Goal: Information Seeking & Learning: Learn about a topic

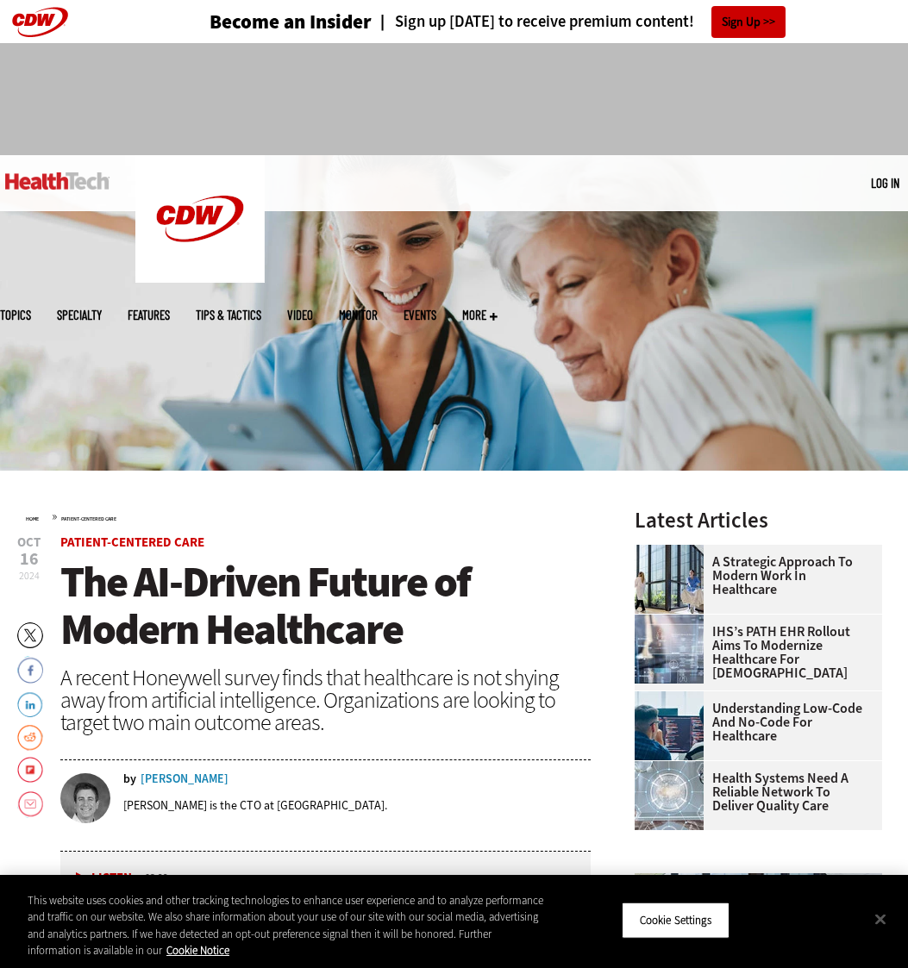
click at [172, 780] on div "Jason Urso" at bounding box center [185, 779] width 88 height 12
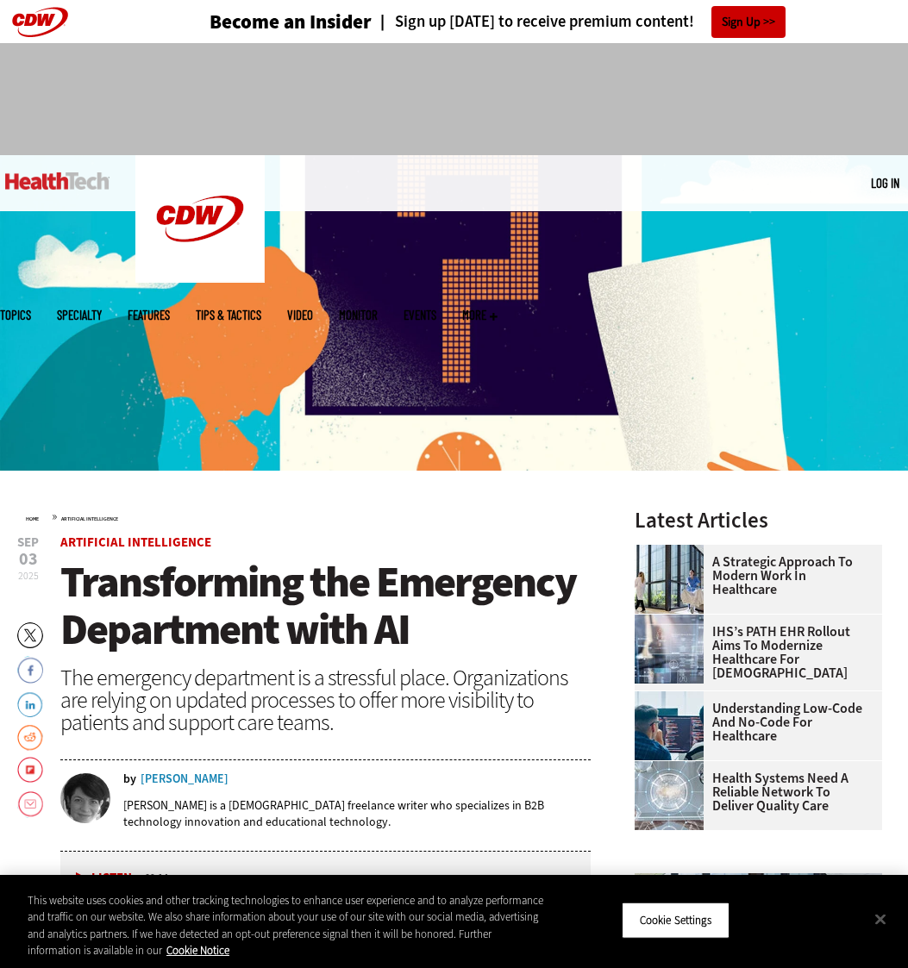
click at [63, 179] on img at bounding box center [57, 180] width 104 height 17
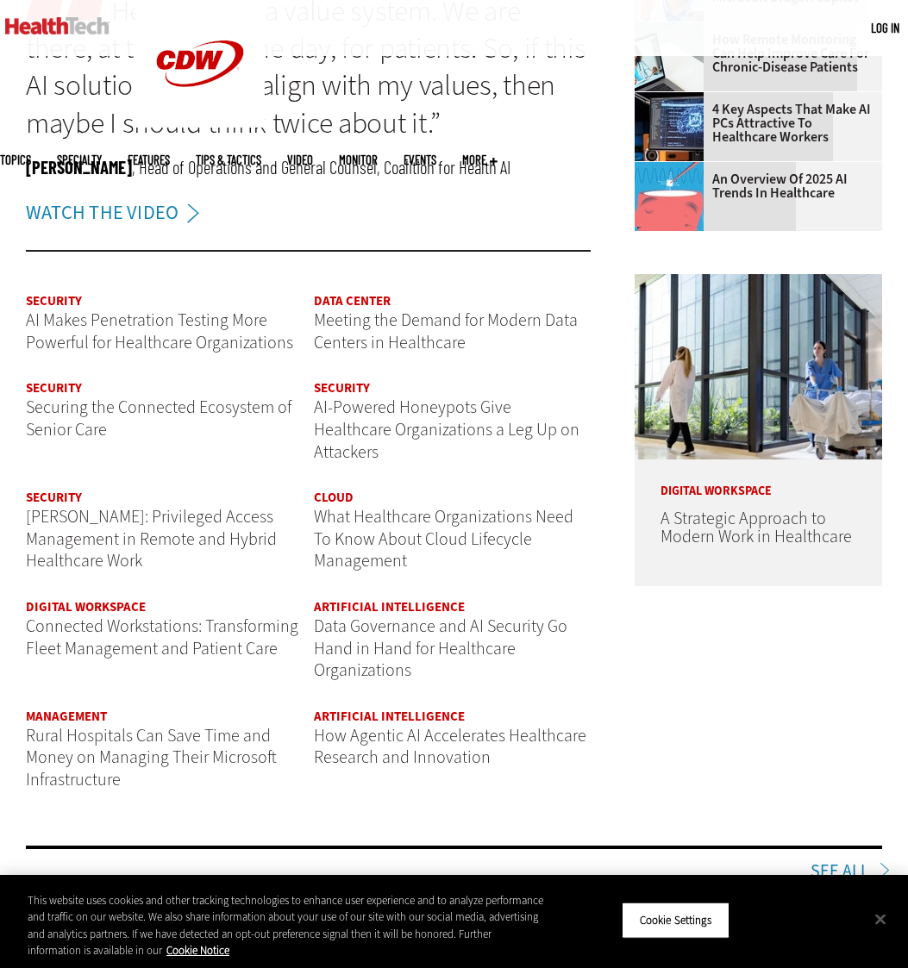
scroll to position [1781, 0]
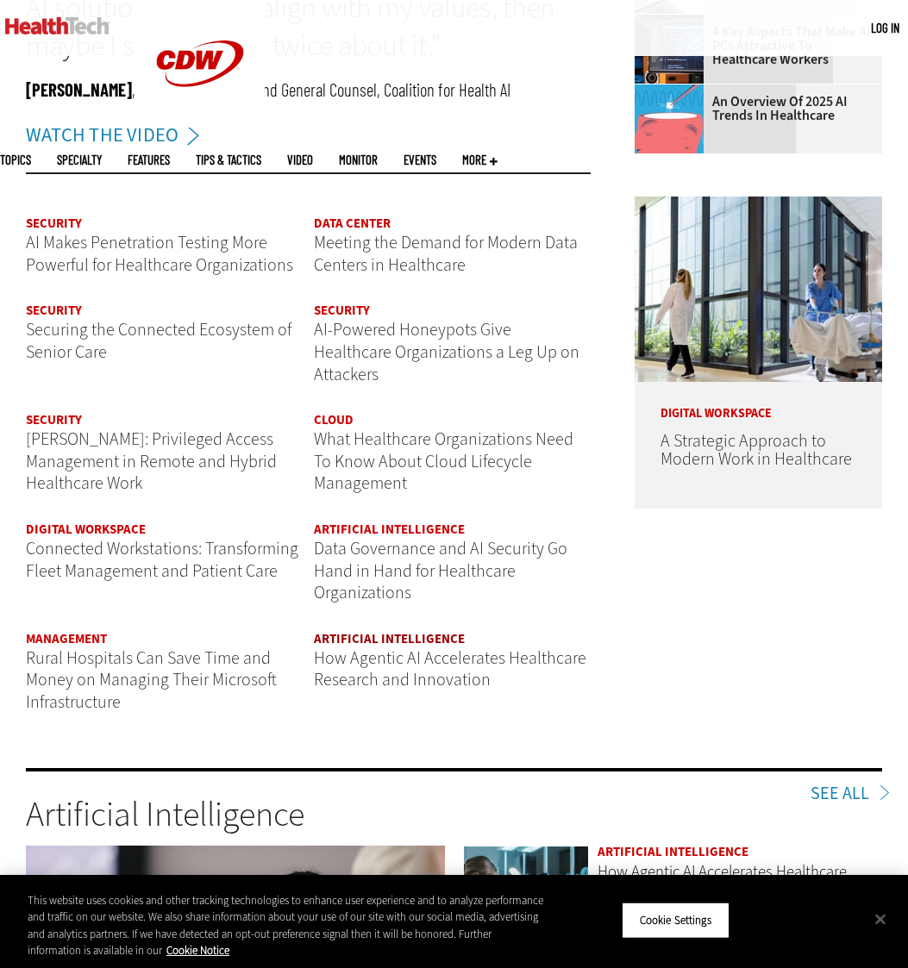
click at [351, 630] on link "Artificial Intelligence" at bounding box center [389, 638] width 151 height 17
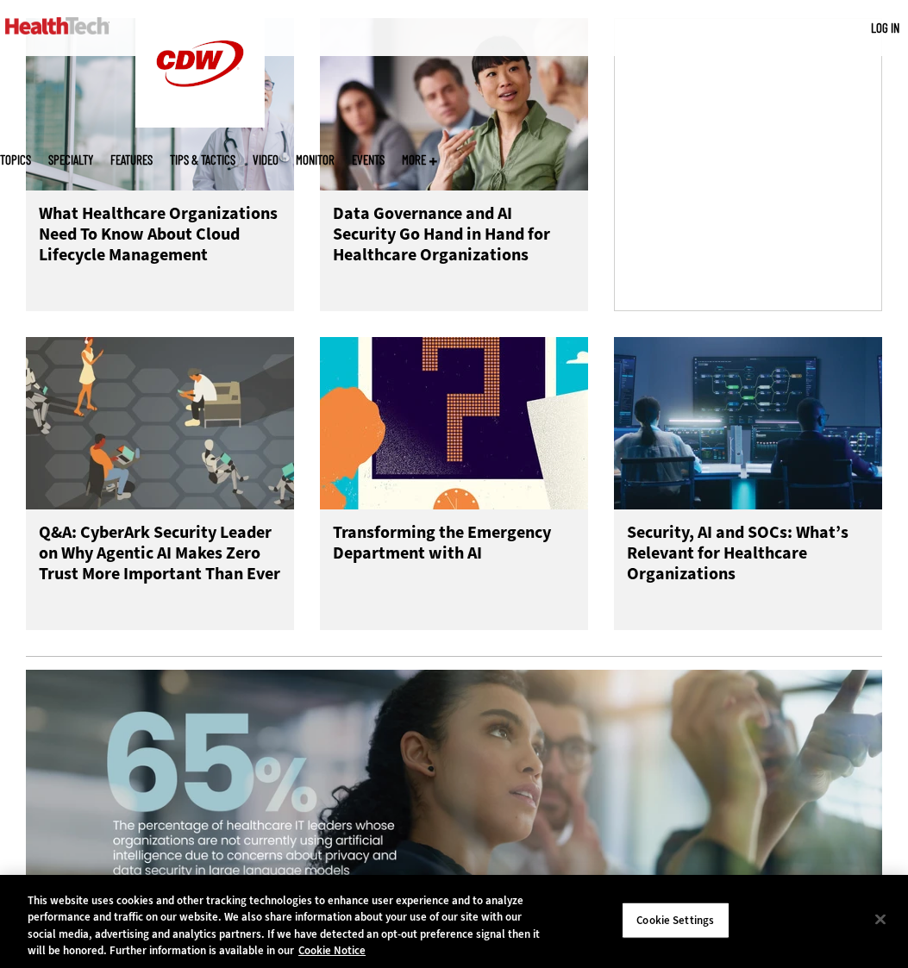
scroll to position [1839, 0]
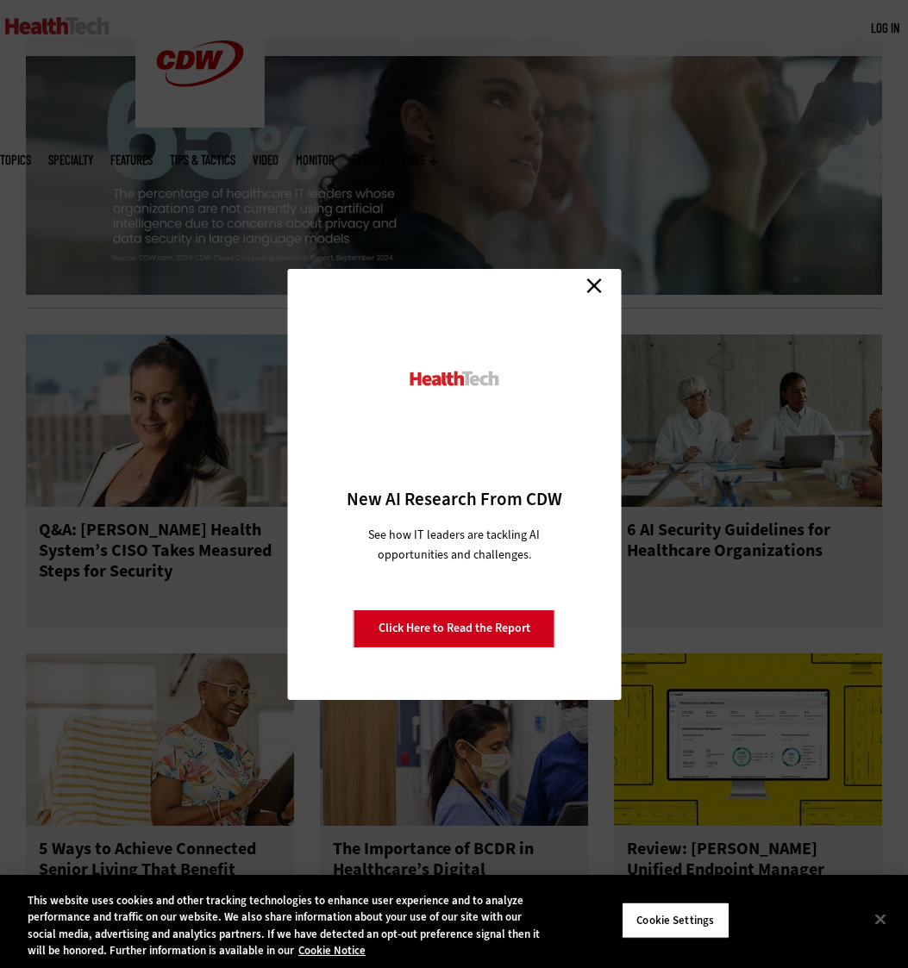
click at [598, 280] on link "Close" at bounding box center [594, 286] width 26 height 26
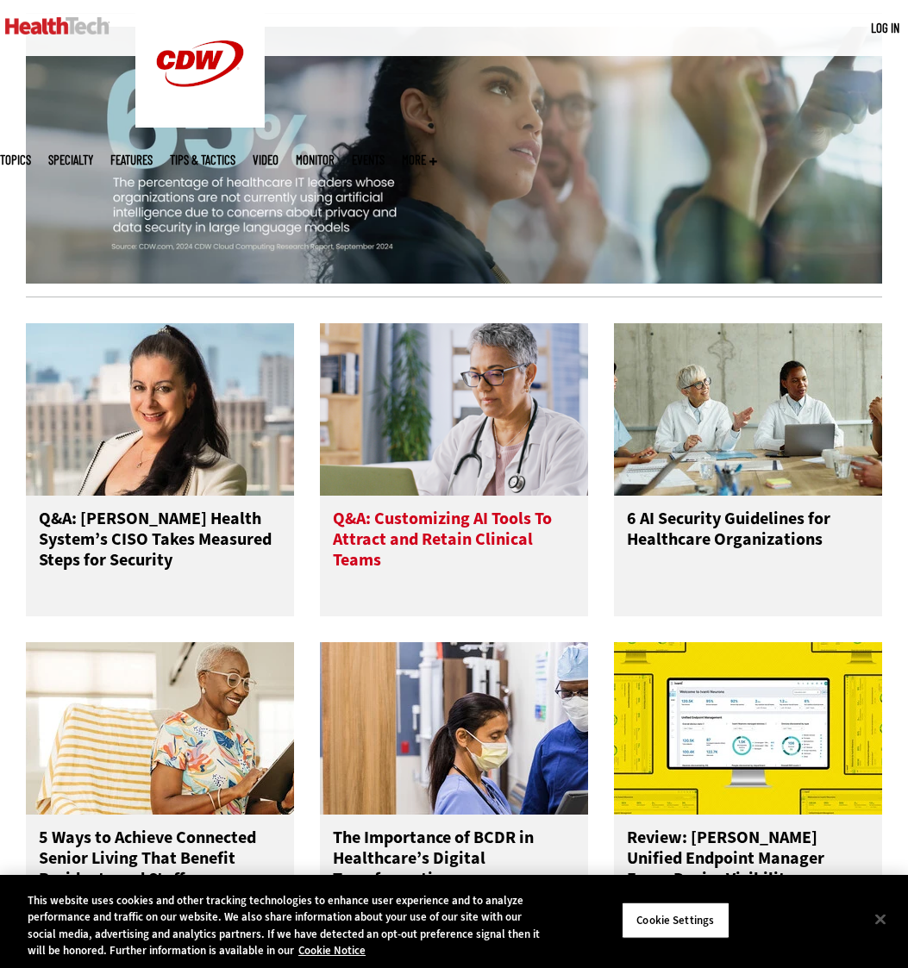
scroll to position [2346, 0]
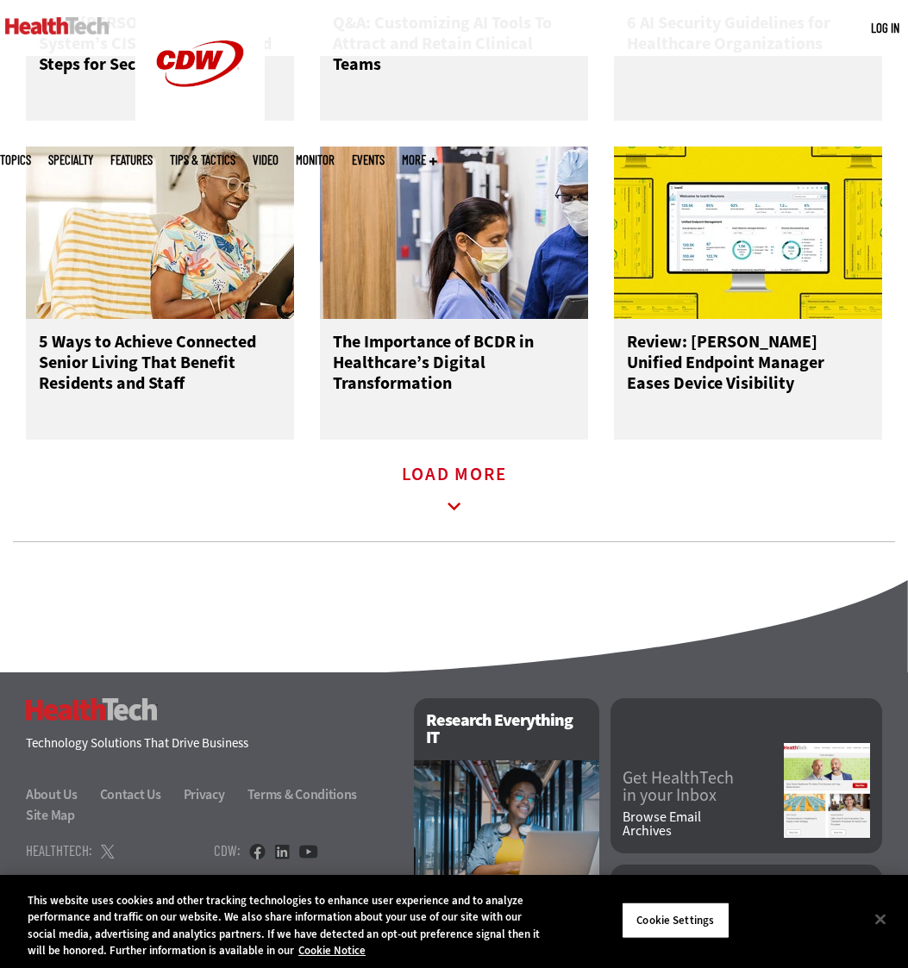
click at [447, 516] on icon at bounding box center [455, 507] width 40 height 40
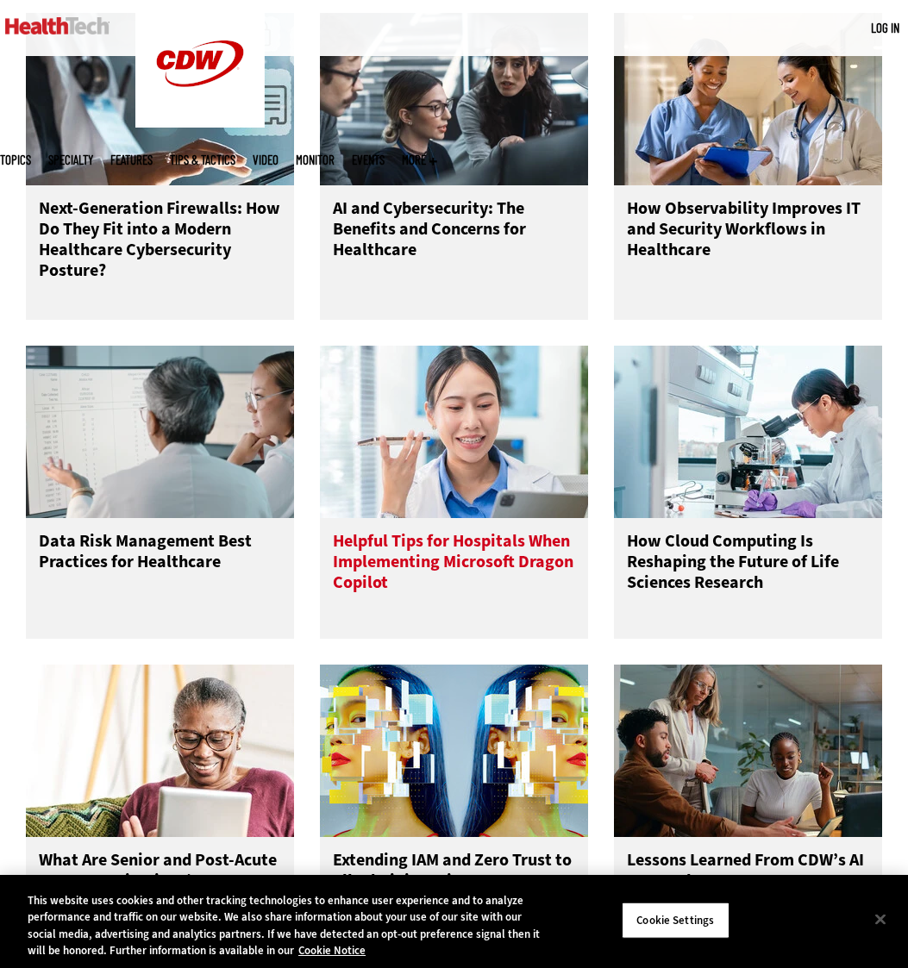
scroll to position [2810, 0]
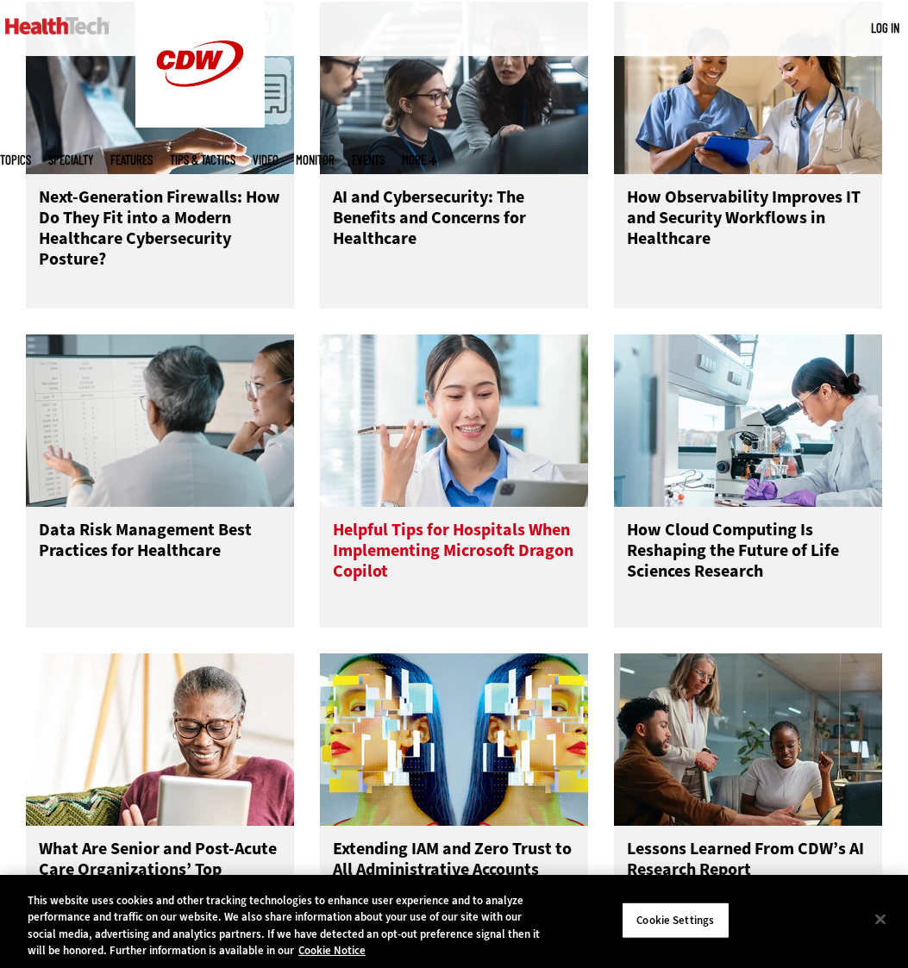
click at [404, 589] on h3 "Helpful Tips for Hospitals When Implementing Microsoft Dragon Copilot" at bounding box center [454, 554] width 242 height 69
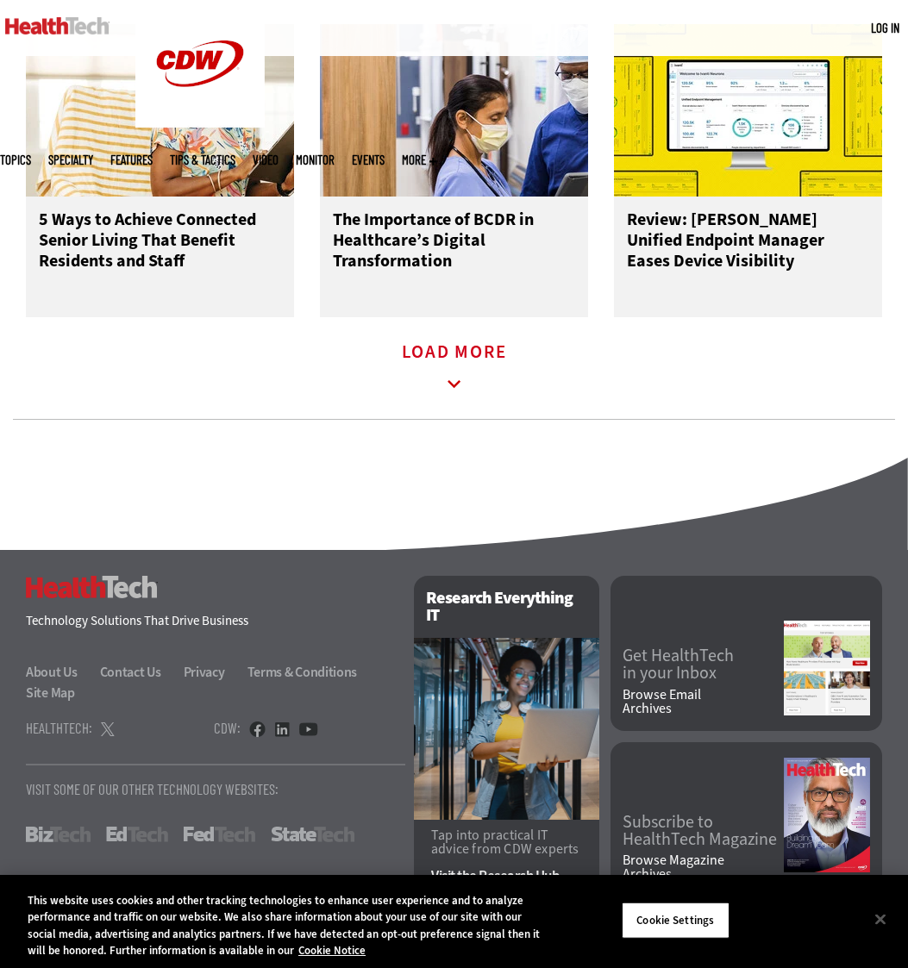
click at [429, 382] on link "Load More" at bounding box center [454, 369] width 105 height 47
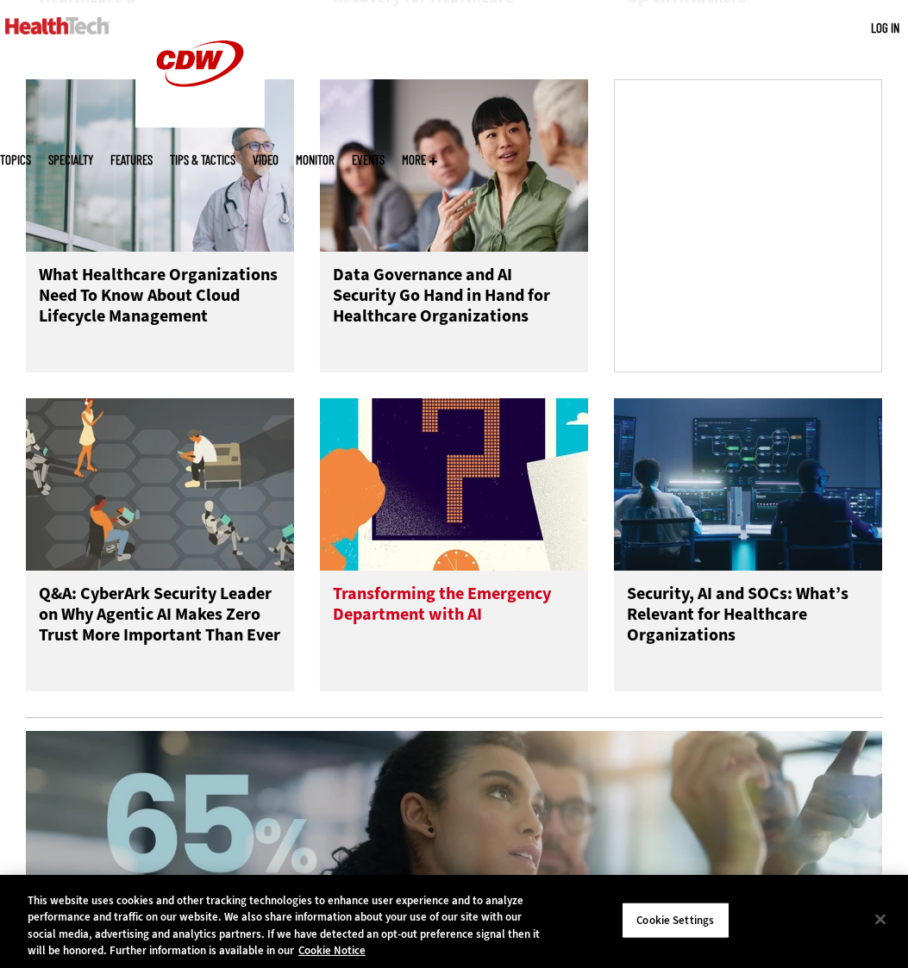
scroll to position [3454, 0]
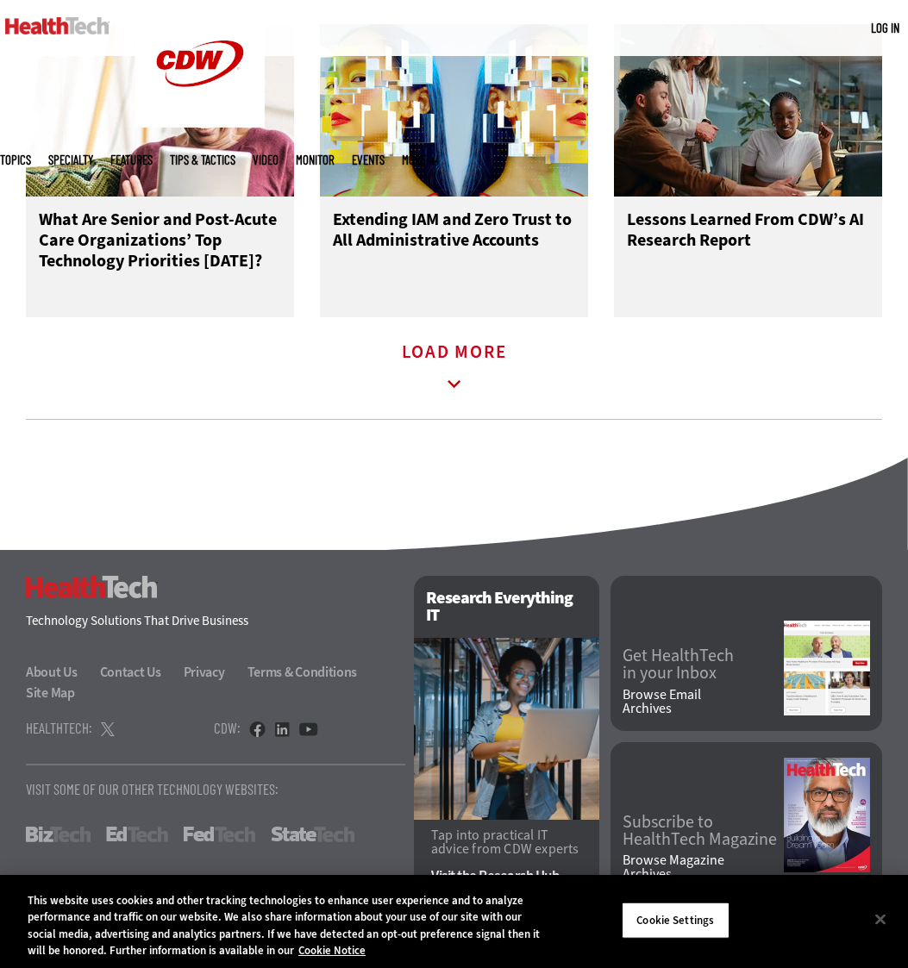
click at [439, 384] on icon at bounding box center [455, 385] width 40 height 40
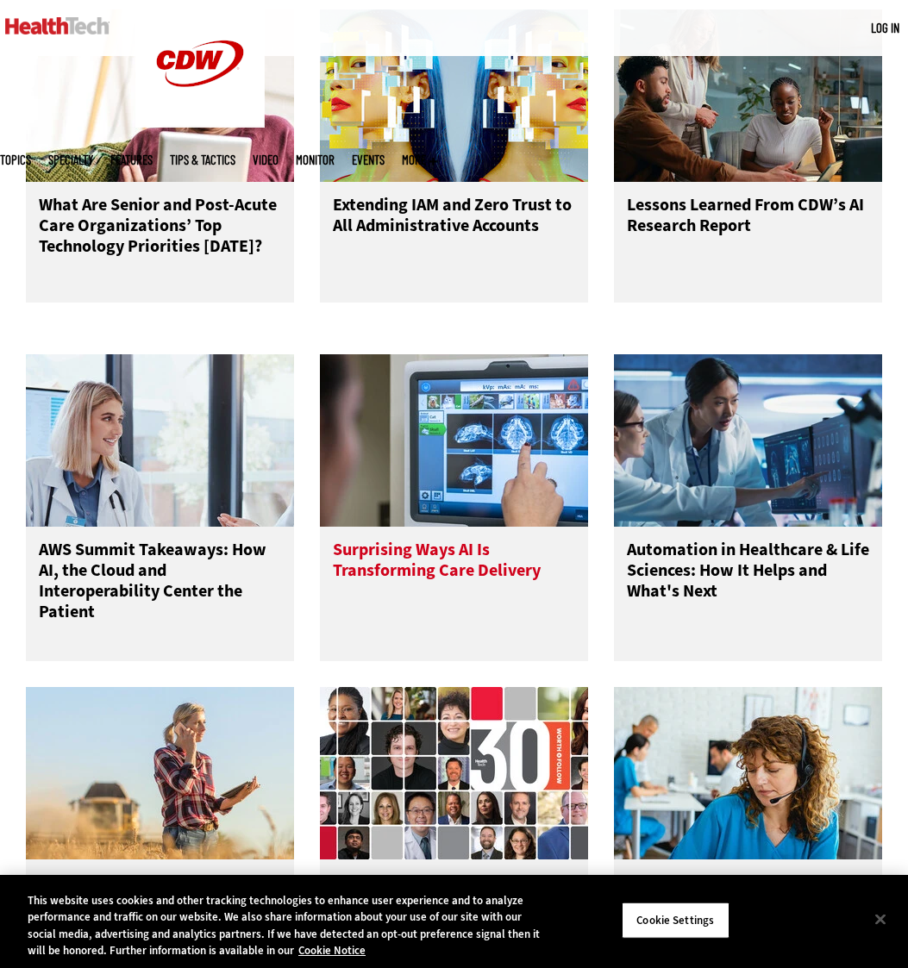
scroll to position [4174, 0]
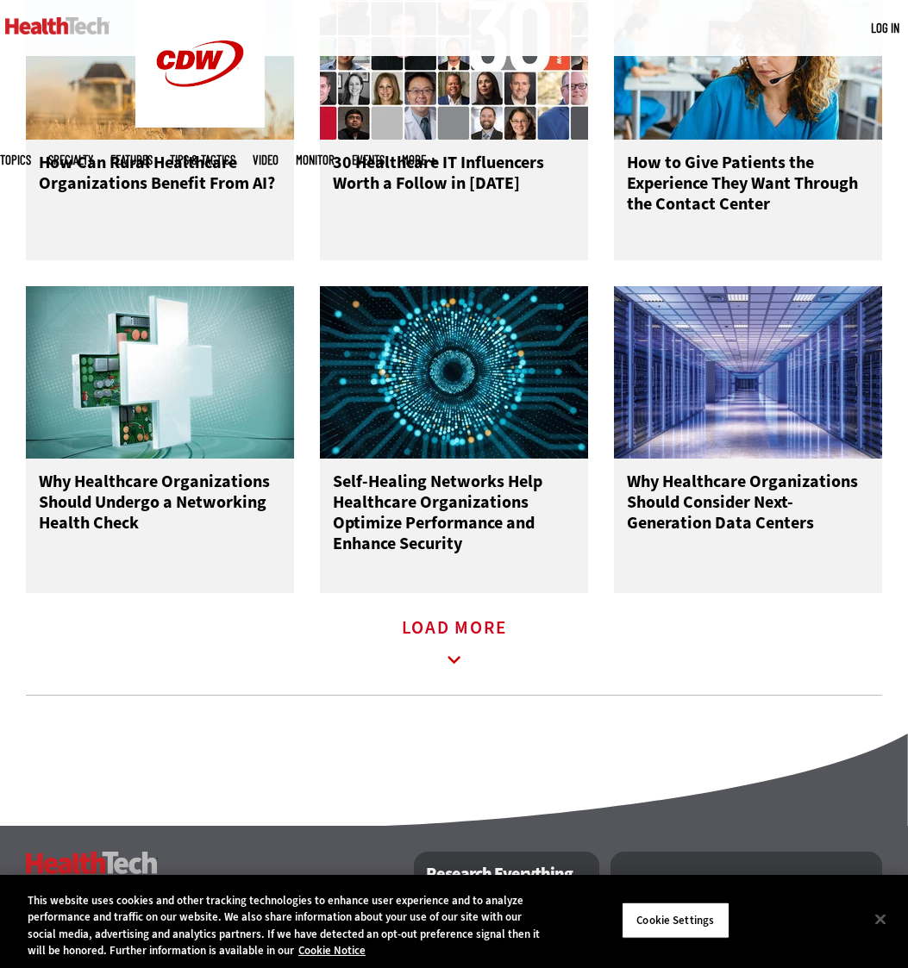
click at [479, 661] on link "Load More" at bounding box center [454, 645] width 105 height 47
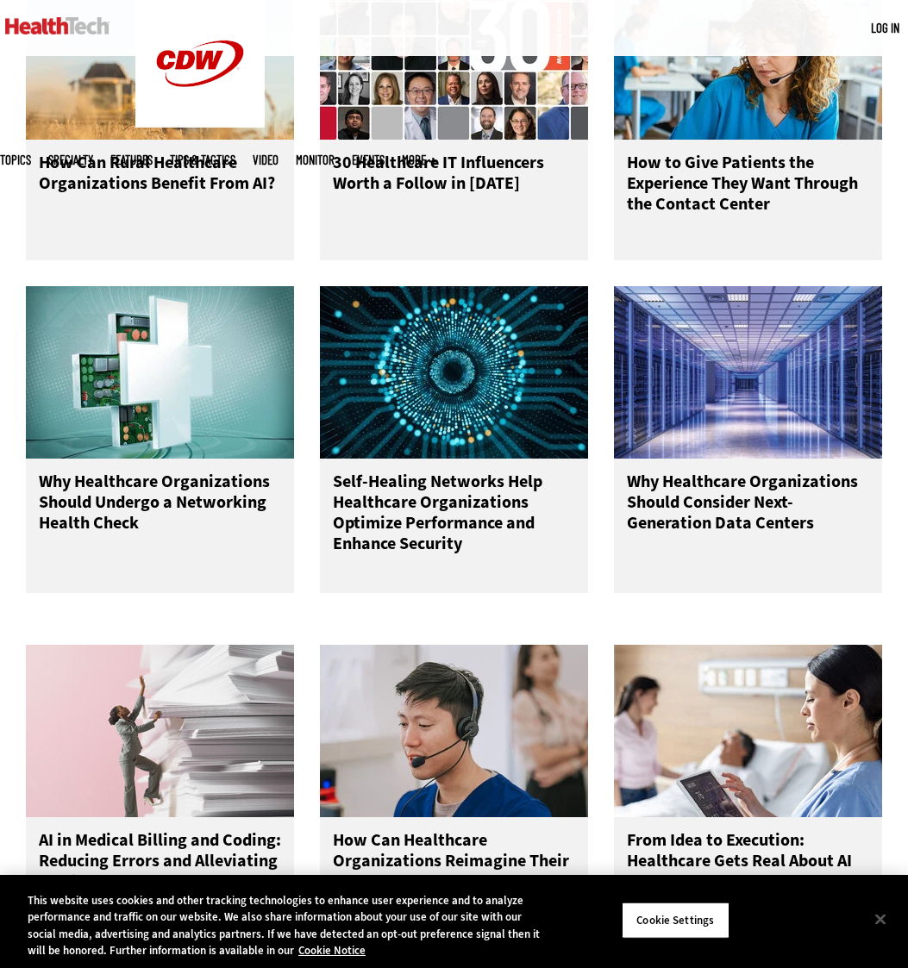
scroll to position [4765, 0]
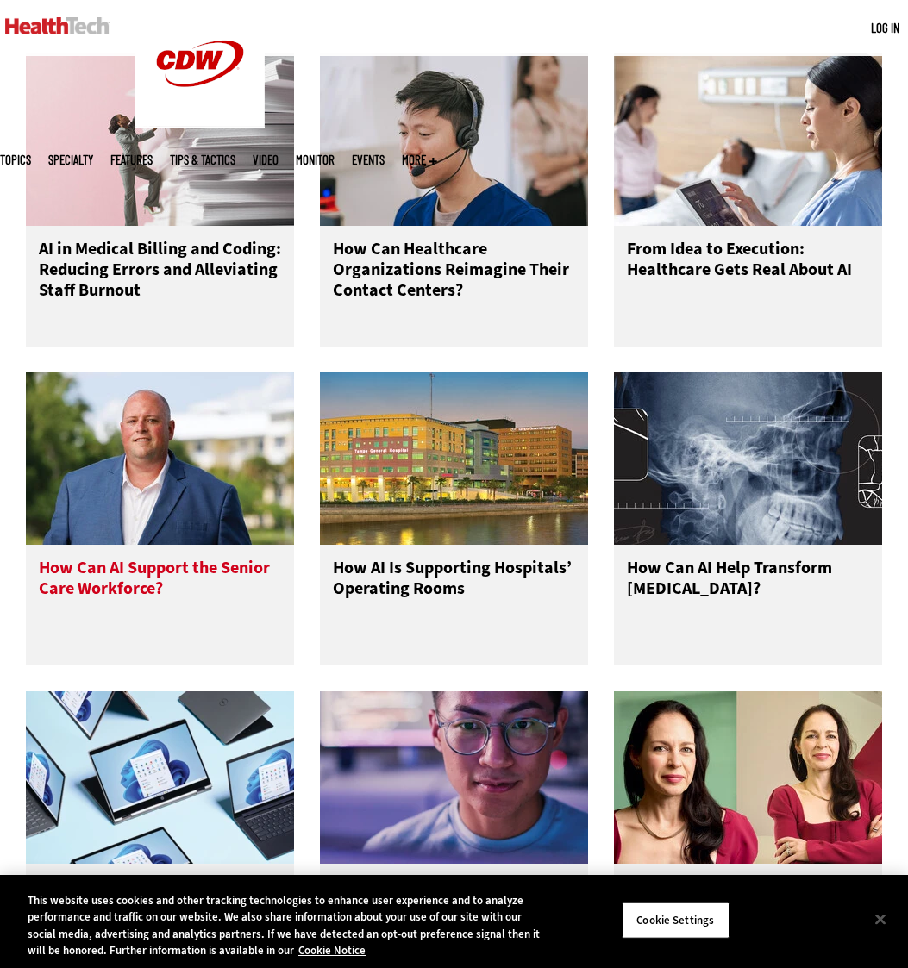
click at [242, 618] on h3 "How Can AI Support the Senior Care Workforce?" at bounding box center [160, 592] width 242 height 69
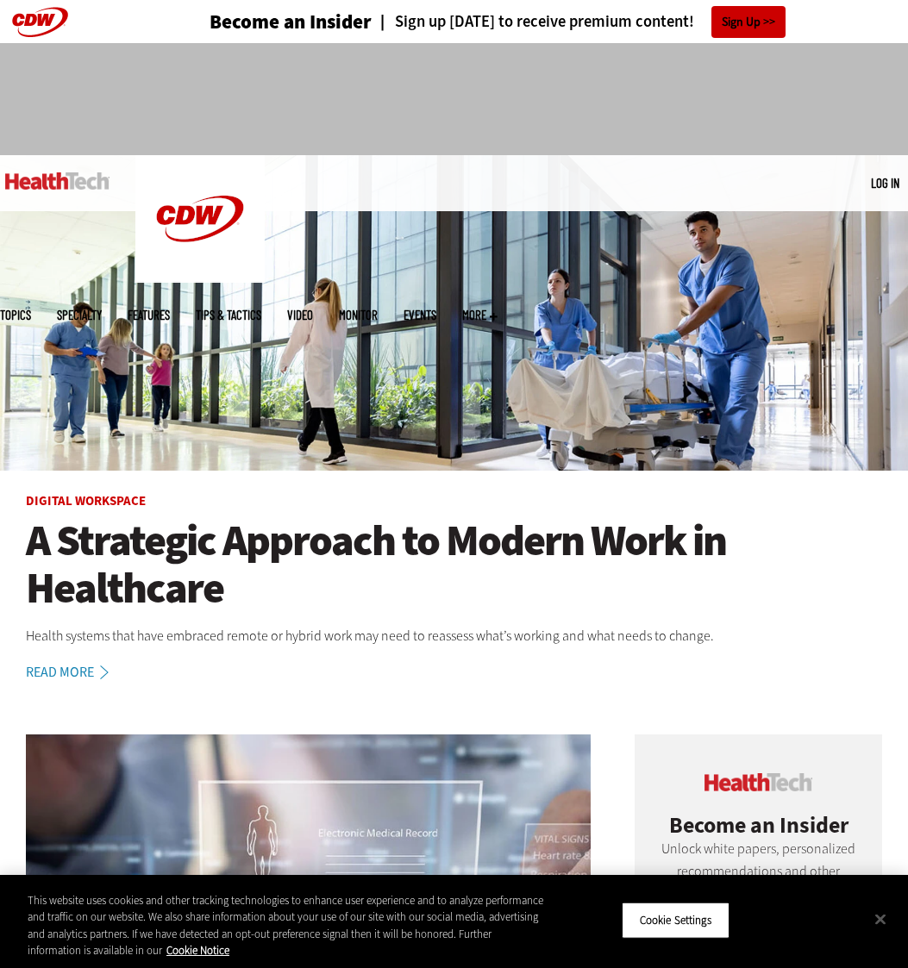
scroll to position [1781, 0]
